Goal: Task Accomplishment & Management: Use online tool/utility

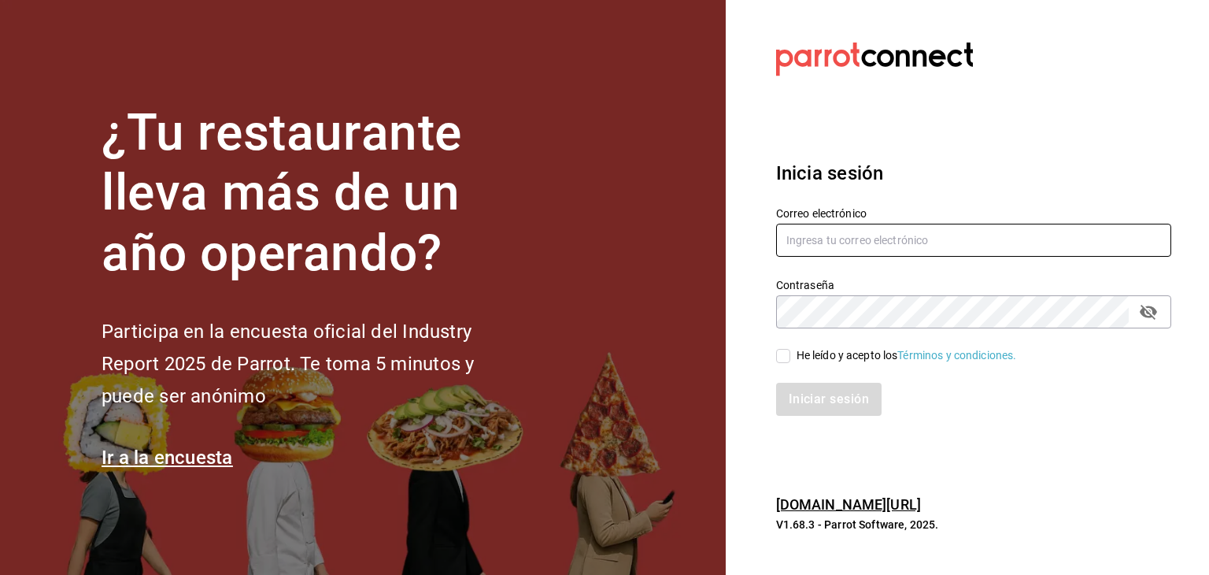
click at [831, 249] on input "text" at bounding box center [973, 240] width 395 height 33
type input "ariadnaortuno@gmail.com"
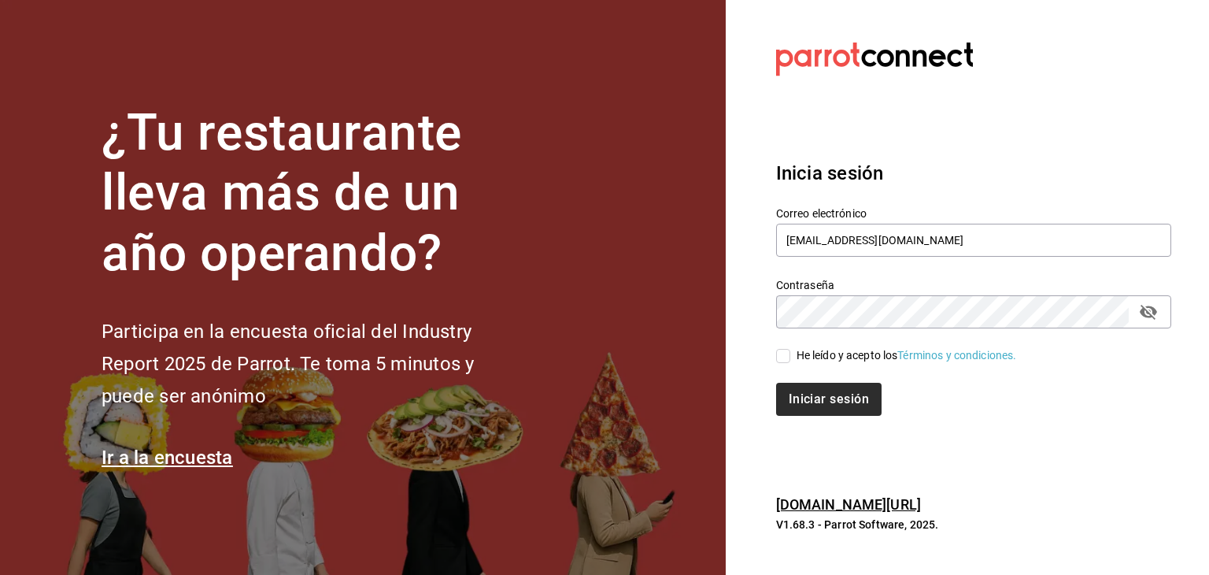
drag, startPoint x: 783, startPoint y: 350, endPoint x: 789, endPoint y: 388, distance: 38.2
click at [782, 352] on input "He leído y acepto los Términos y condiciones." at bounding box center [783, 356] width 14 height 14
checkbox input "true"
click at [799, 408] on button "Iniciar sesión" at bounding box center [829, 398] width 107 height 33
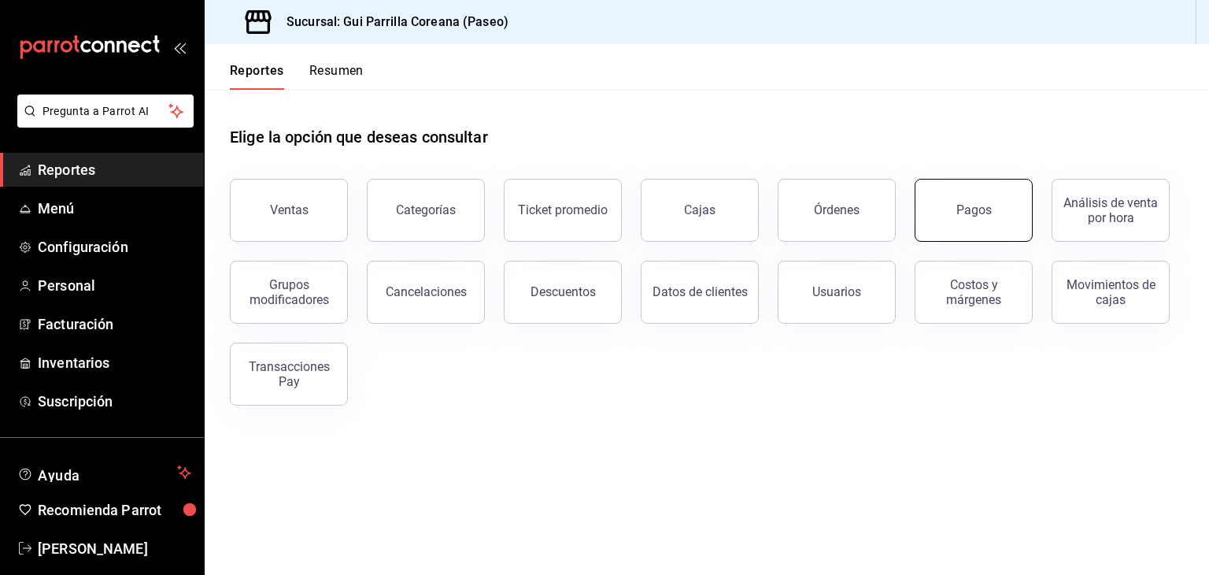
click at [982, 212] on div "Pagos" at bounding box center [973, 209] width 35 height 15
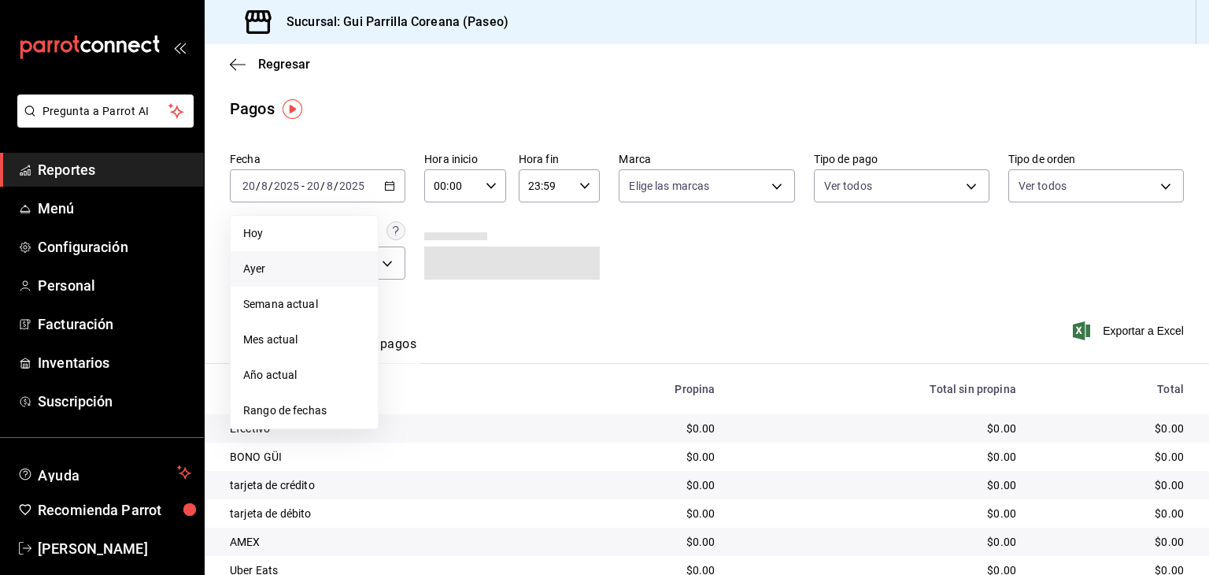
click at [265, 283] on li "Ayer" at bounding box center [304, 268] width 147 height 35
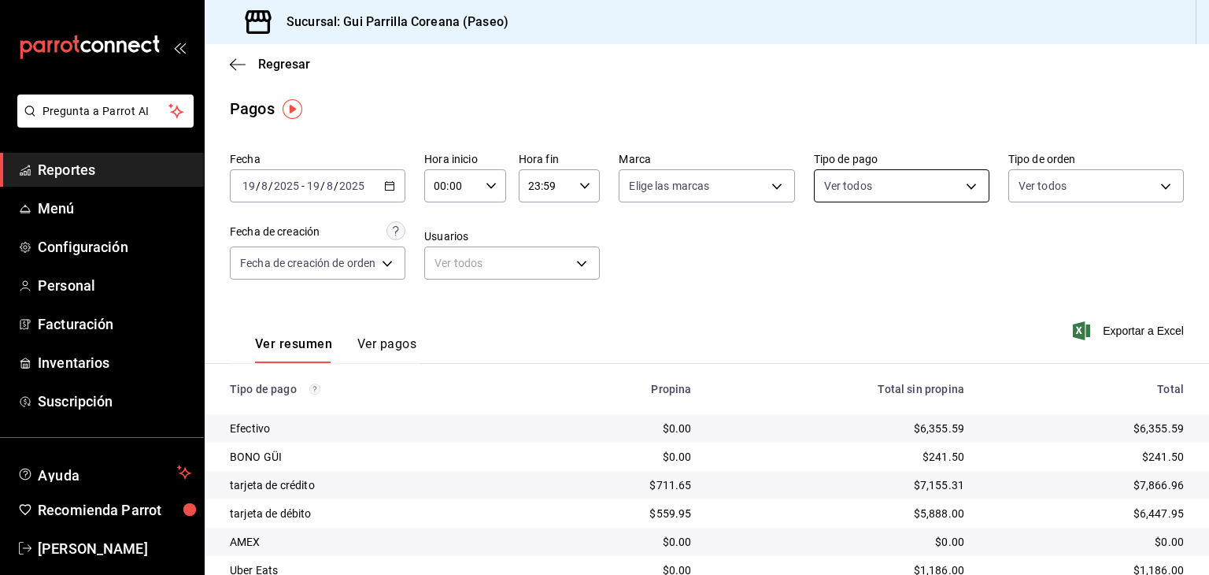
click at [966, 192] on body "Pregunta a Parrot AI Reportes Menú Configuración Personal Facturación Inventari…" at bounding box center [604, 287] width 1209 height 575
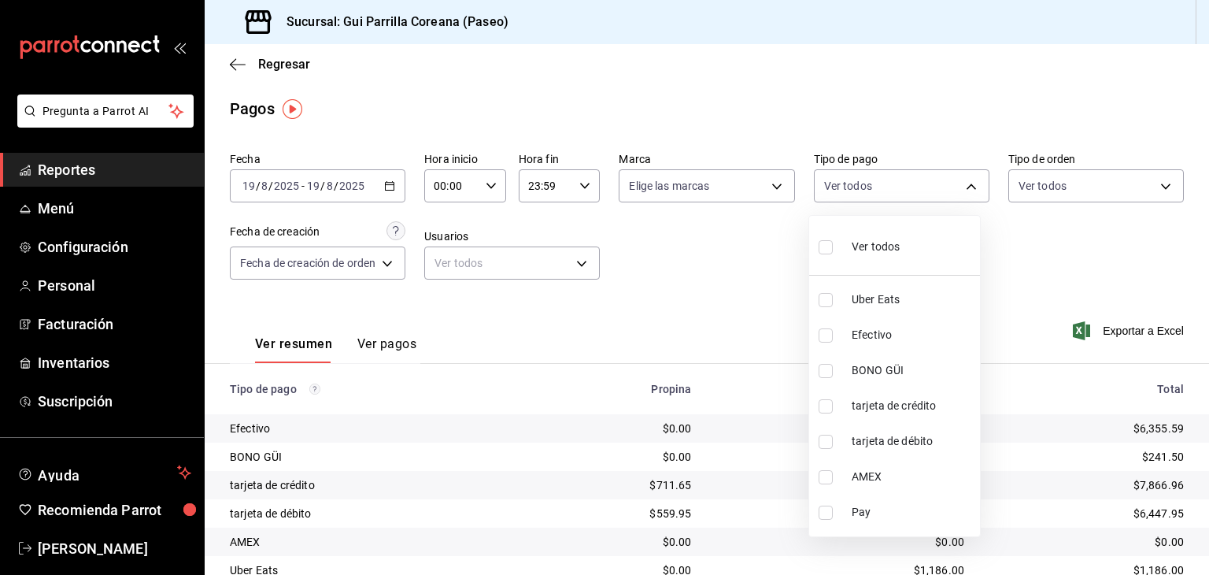
click at [829, 514] on input "checkbox" at bounding box center [825, 512] width 14 height 14
checkbox input "true"
type input "16156607-edc9-402b-b36c-463d6395321e"
click at [699, 279] on div at bounding box center [604, 287] width 1209 height 575
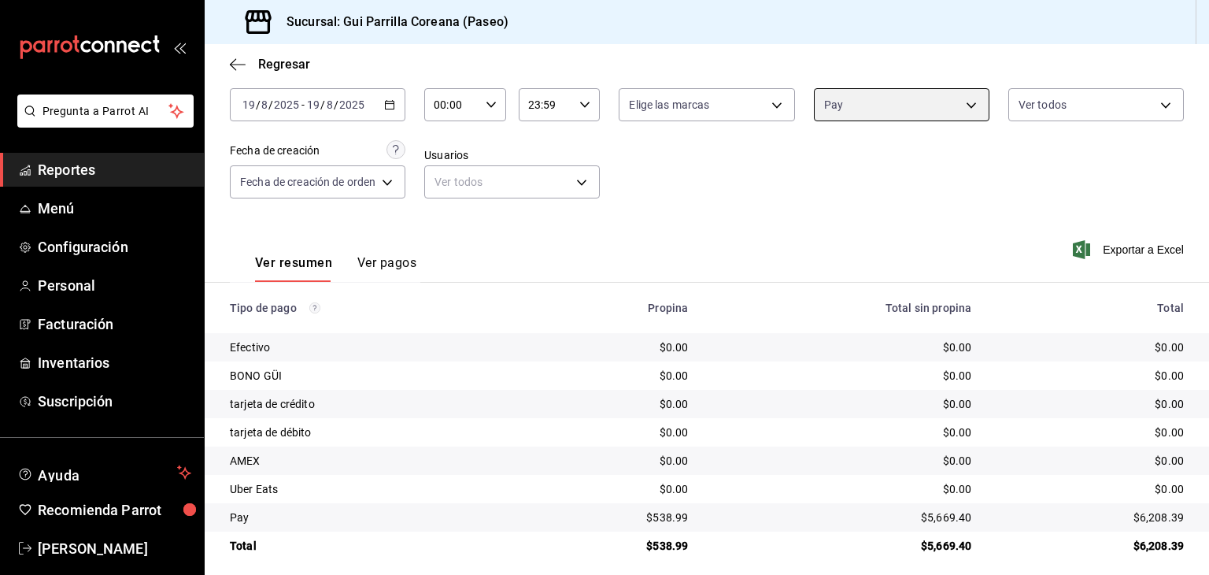
scroll to position [92, 0]
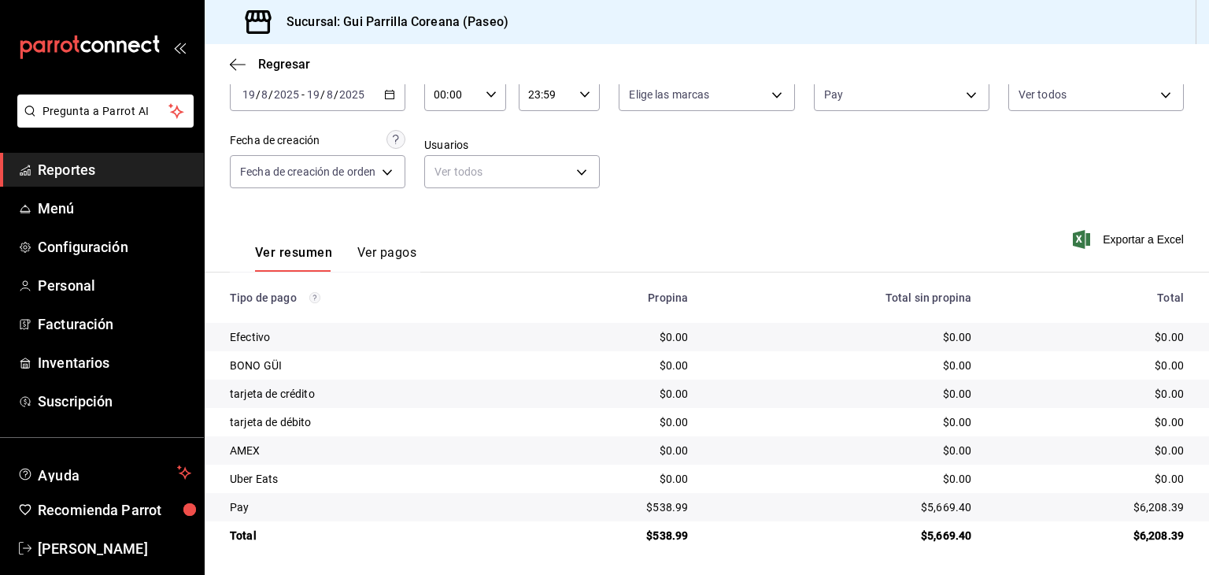
click at [459, 207] on div "Ver resumen Ver pagos Exportar a Excel" at bounding box center [707, 248] width 1004 height 83
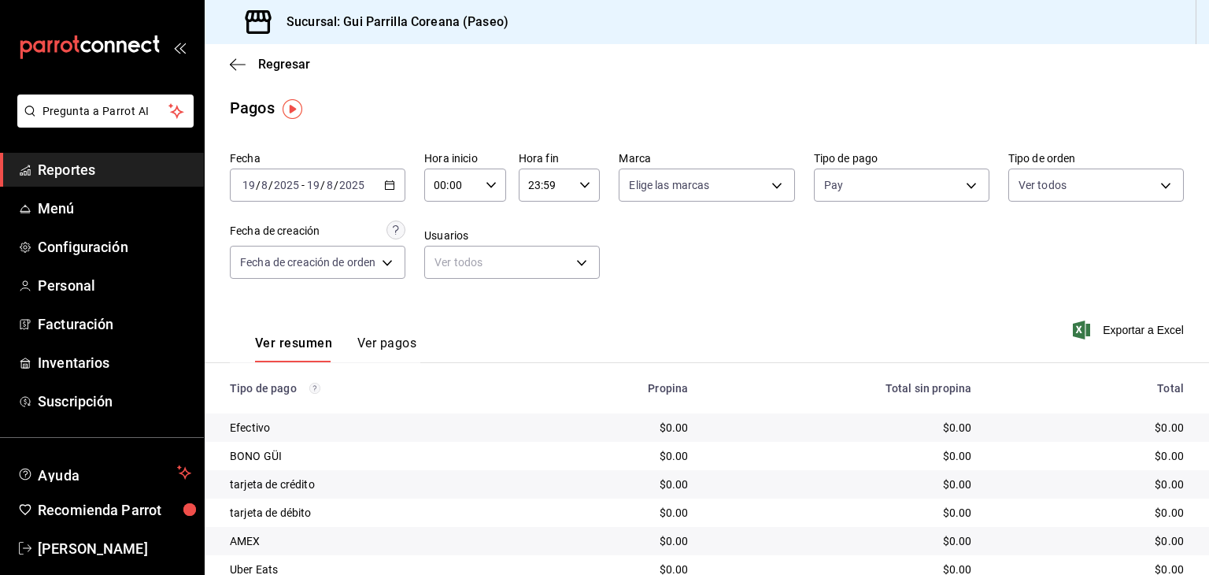
scroll to position [0, 0]
click at [897, 191] on body "Pregunta a Parrot AI Reportes Menú Configuración Personal Facturación Inventari…" at bounding box center [604, 287] width 1209 height 575
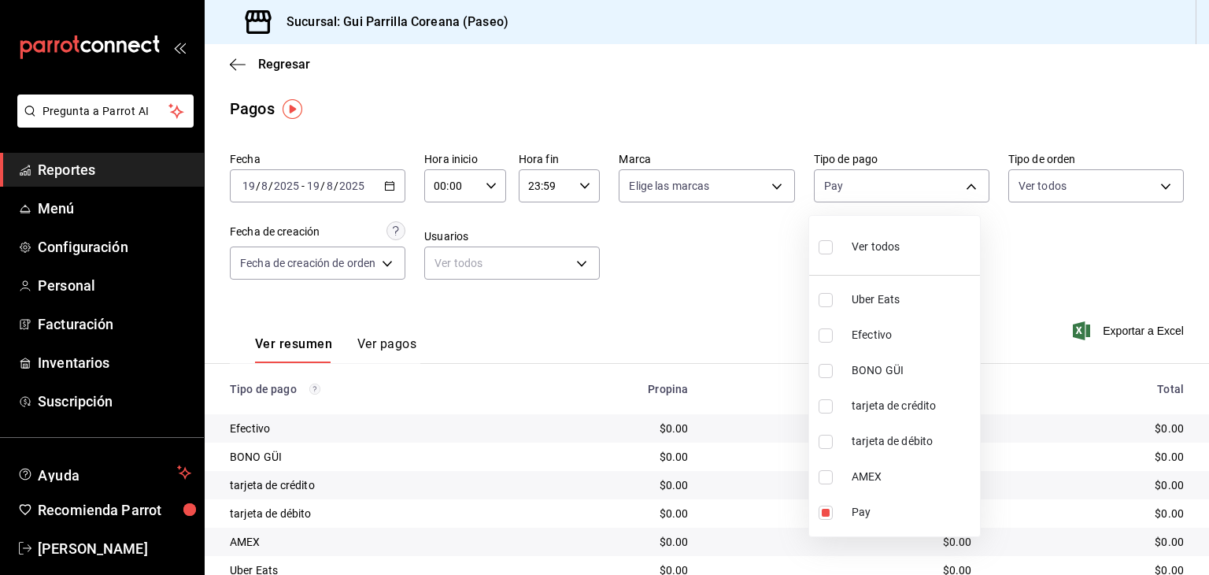
click at [821, 302] on input "checkbox" at bounding box center [825, 300] width 14 height 14
checkbox input "true"
type input "16156607-edc9-402b-b36c-463d6395321e,35711b46-3be2-455d-9c31-38d47e43e06e"
click at [682, 267] on div at bounding box center [604, 287] width 1209 height 575
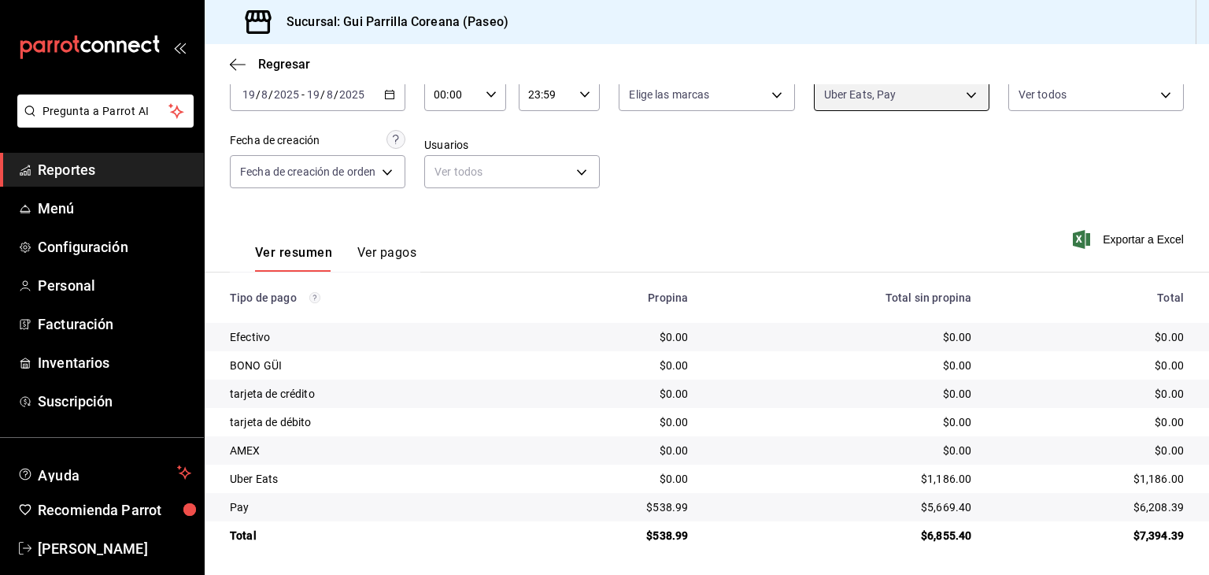
scroll to position [92, 0]
click at [900, 98] on body "Pregunta a Parrot AI Reportes Menú Configuración Personal Facturación Inventari…" at bounding box center [604, 287] width 1209 height 575
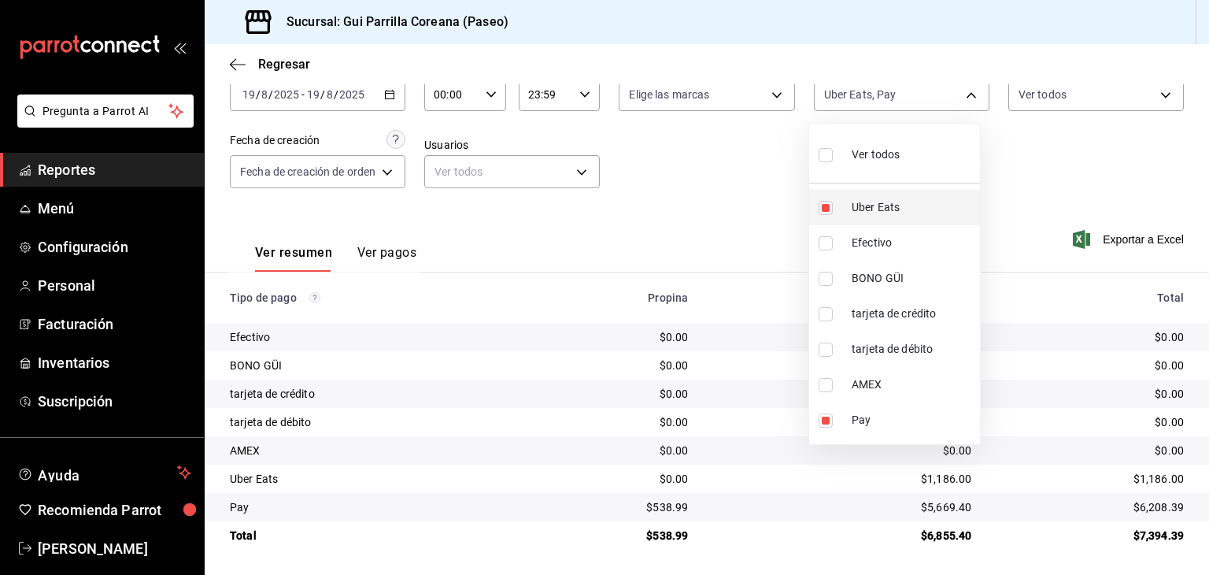
click at [826, 209] on input "checkbox" at bounding box center [825, 208] width 14 height 14
checkbox input "false"
type input "16156607-edc9-402b-b36c-463d6395321e"
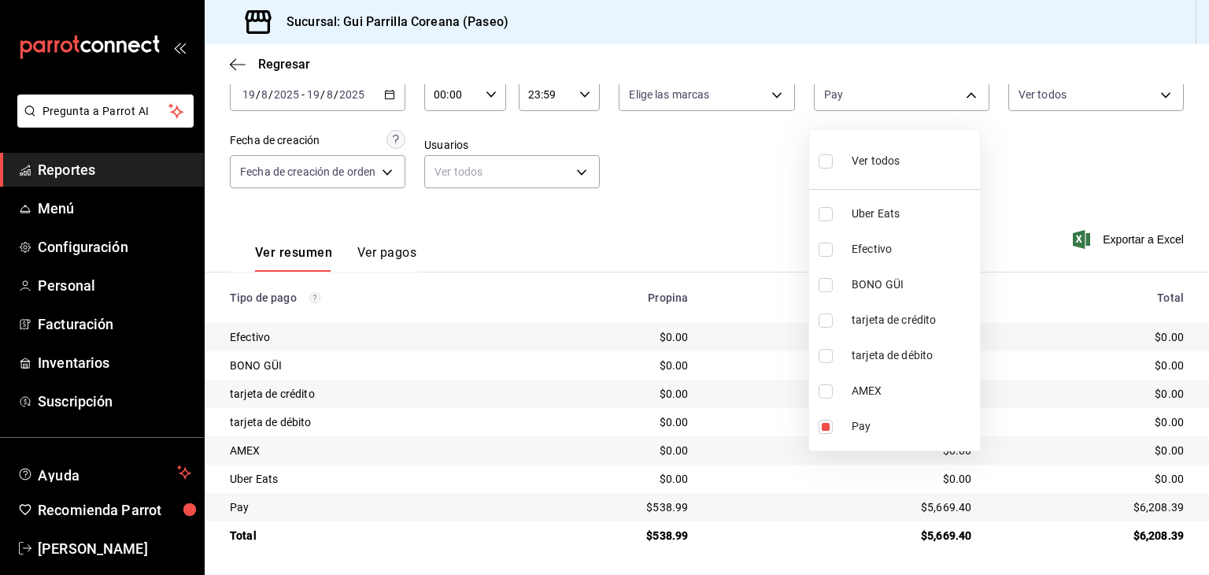
drag, startPoint x: 823, startPoint y: 154, endPoint x: 775, endPoint y: 158, distance: 48.2
click at [823, 155] on input "checkbox" at bounding box center [825, 161] width 14 height 14
checkbox input "true"
type input "35711b46-3be2-455d-9c31-38d47e43e06e,2058fe62-c7fb-4c65-b789-f61d38437d60,82d79…"
checkbox input "true"
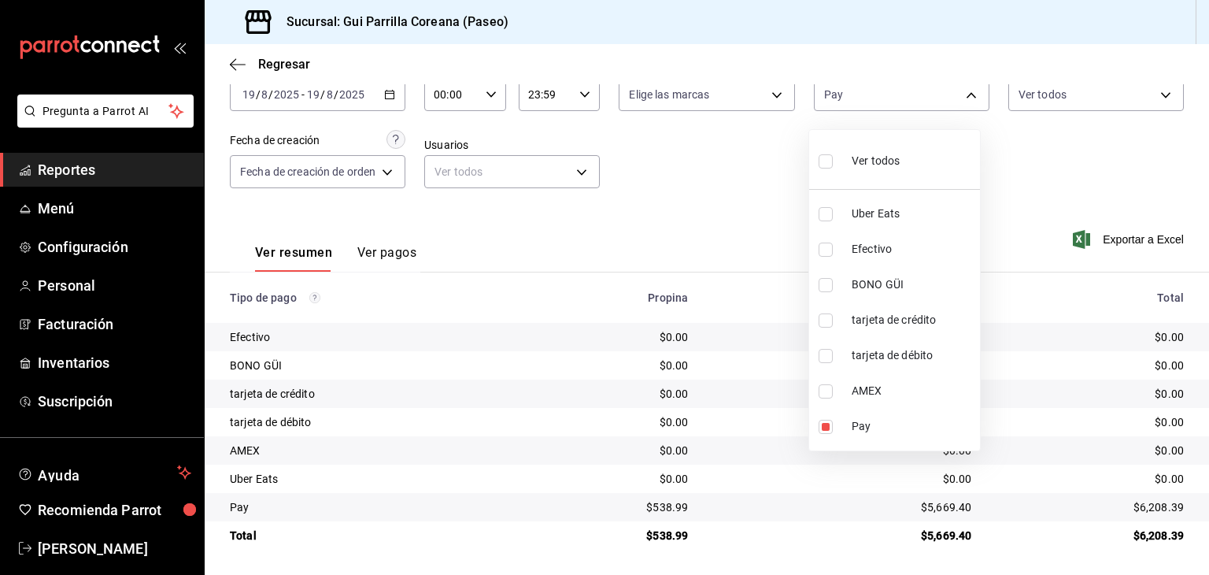
checkbox input "true"
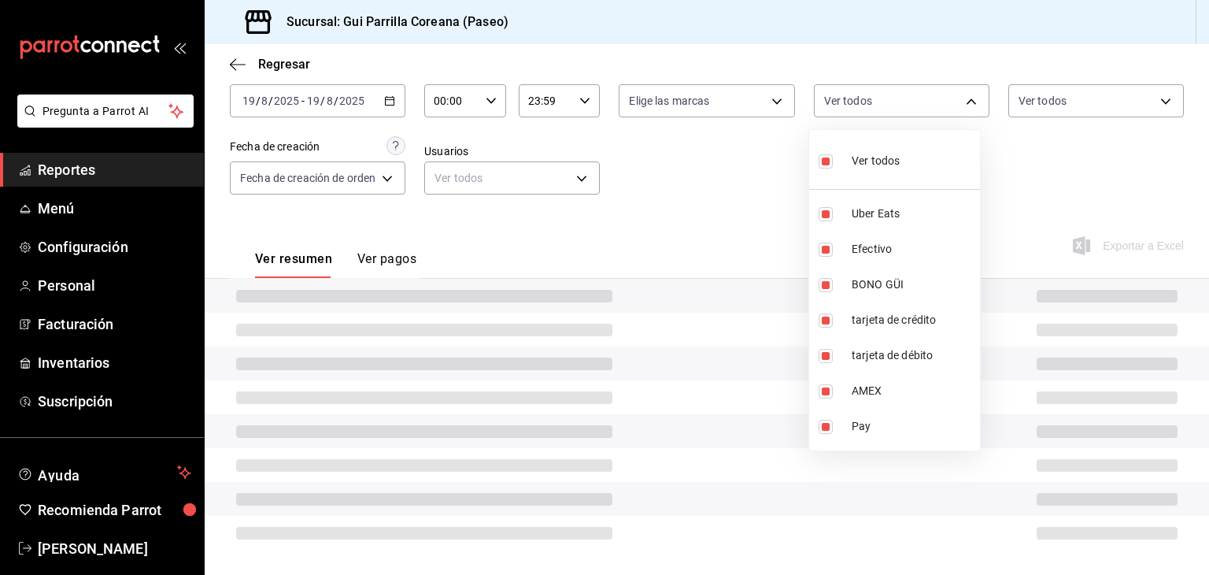
scroll to position [92, 0]
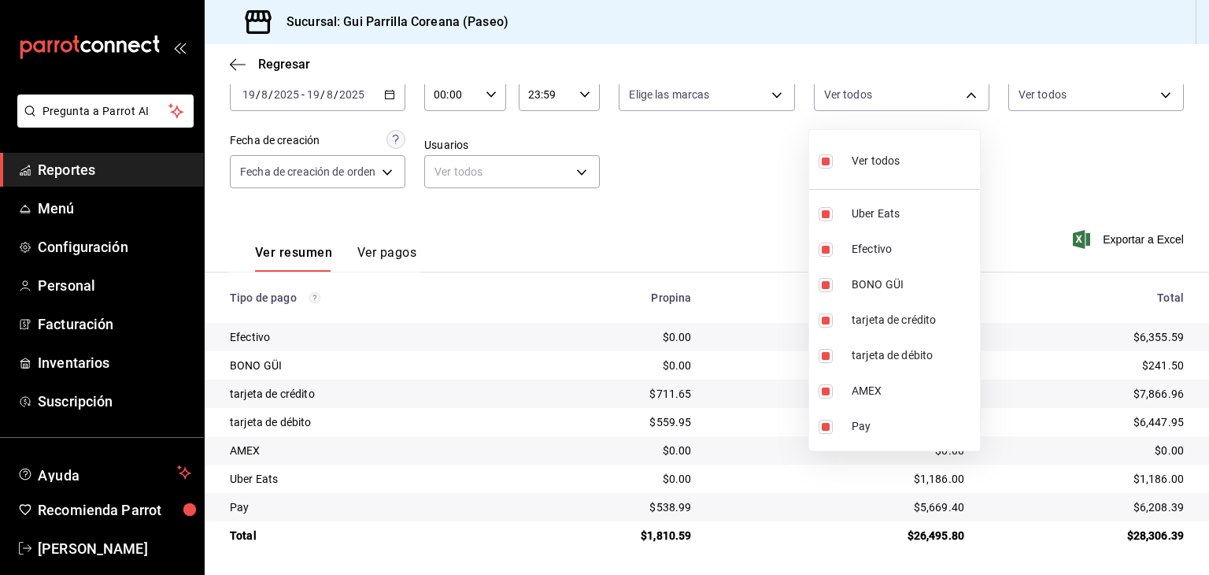
click at [765, 168] on div at bounding box center [604, 287] width 1209 height 575
